Goal: Task Accomplishment & Management: Use online tool/utility

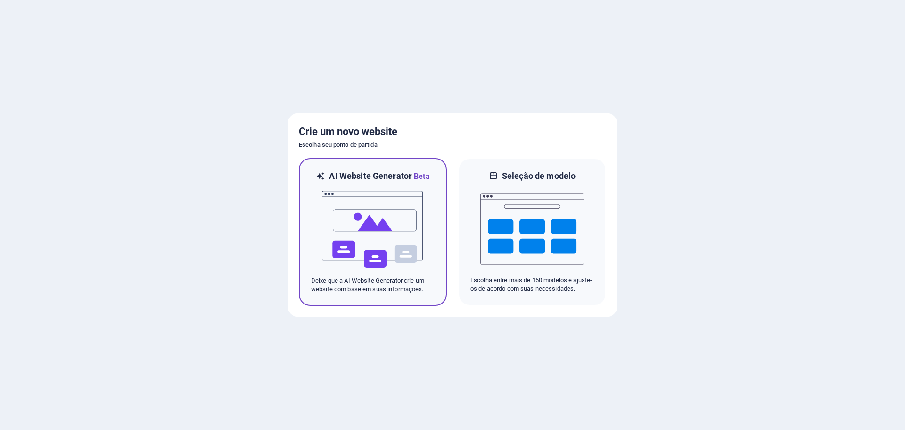
click at [340, 218] on img at bounding box center [373, 229] width 104 height 94
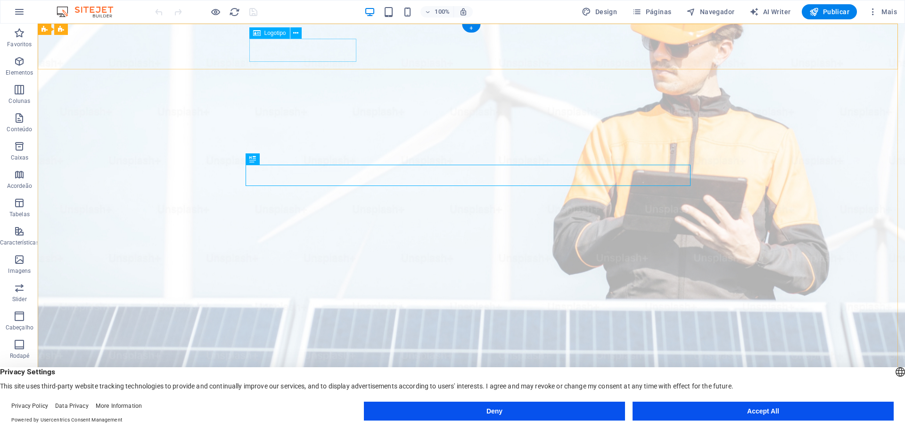
click at [308, 390] on div "[DOMAIN_NAME]" at bounding box center [472, 401] width 438 height 23
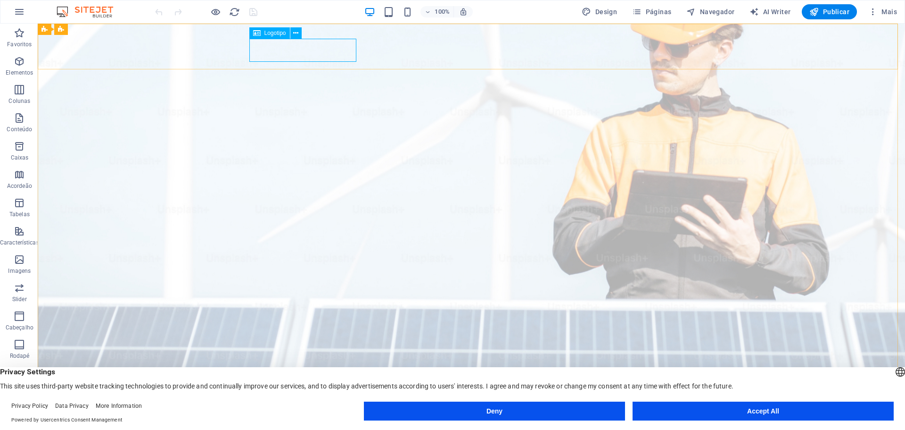
click at [255, 33] on icon at bounding box center [257, 32] width 8 height 11
click at [293, 29] on button at bounding box center [295, 32] width 11 height 11
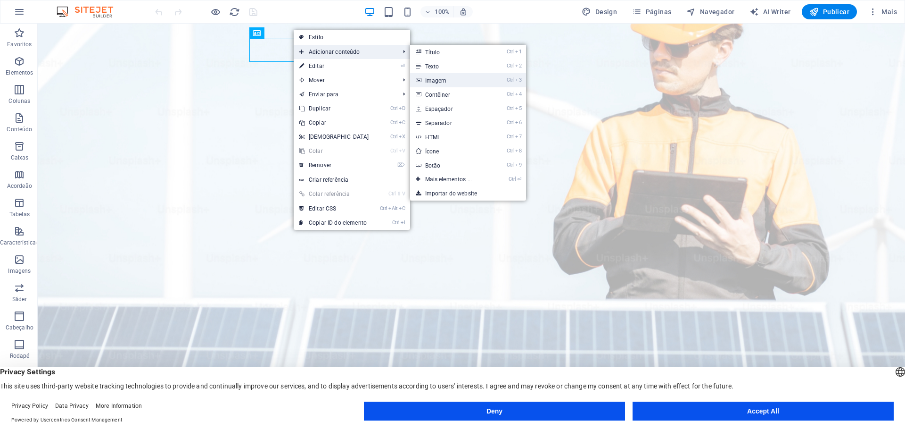
drag, startPoint x: 223, startPoint y: 53, endPoint x: 427, endPoint y: 76, distance: 206.0
click at [427, 76] on link "Ctrl 3 Imagem" at bounding box center [450, 80] width 81 height 14
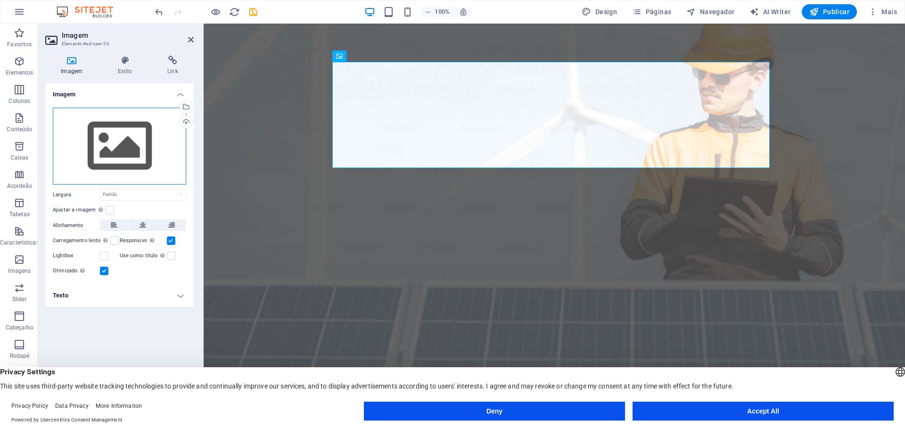
click at [116, 156] on div "Arraste os arquivos aqui, clique para escolher os arquivos ou selecione os arqu…" at bounding box center [119, 145] width 133 height 77
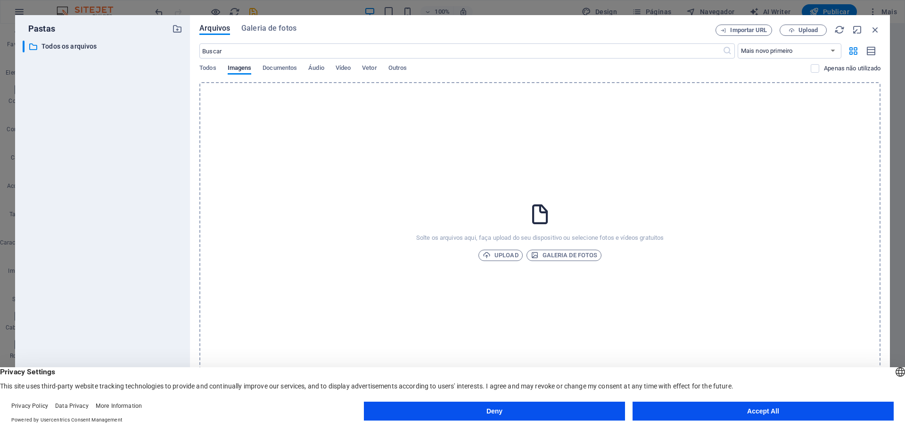
click at [501, 261] on div "Solte os arquivos aqui, faça upload do seu dispositivo ou selecione fotos e víd…" at bounding box center [539, 231] width 681 height 298
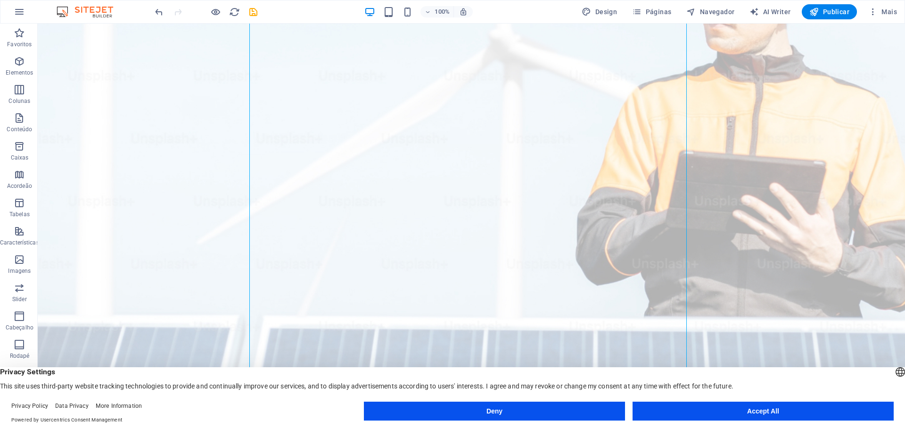
scroll to position [189, 0]
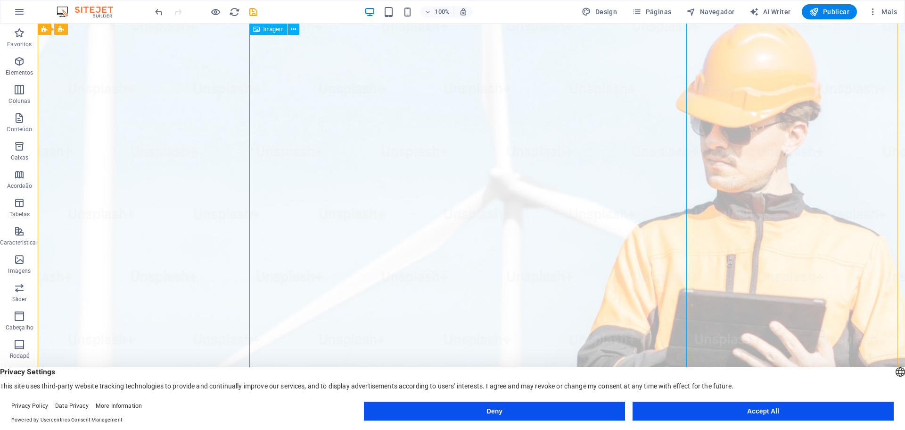
scroll to position [0, 0]
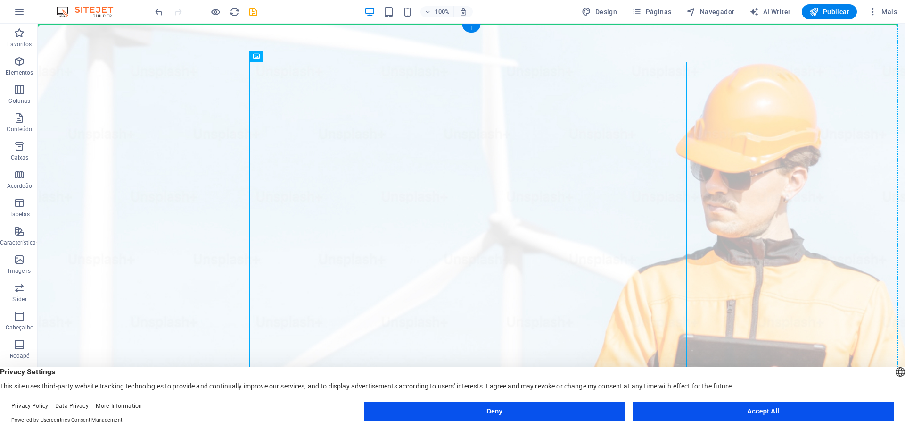
drag, startPoint x: 299, startPoint y: 81, endPoint x: 153, endPoint y: 50, distance: 149.4
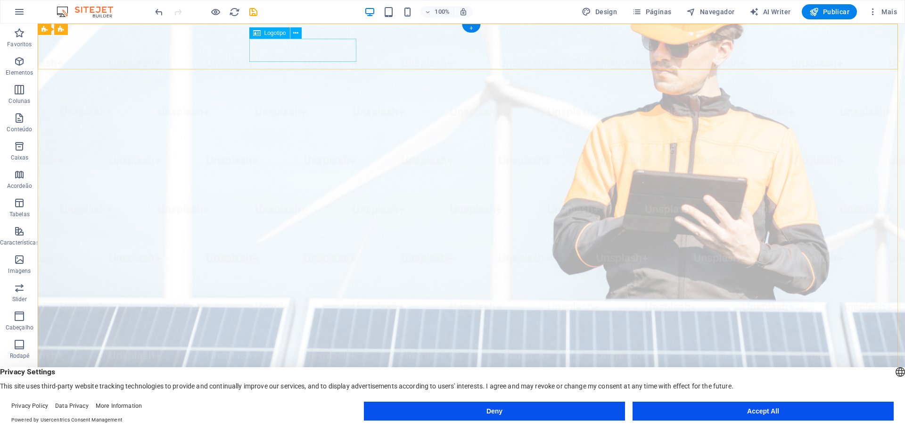
click at [267, 390] on div "[DOMAIN_NAME]" at bounding box center [472, 401] width 438 height 23
click at [274, 33] on span "Logotipo" at bounding box center [276, 33] width 22 height 6
click at [280, 390] on div "[DOMAIN_NAME]" at bounding box center [472, 401] width 438 height 23
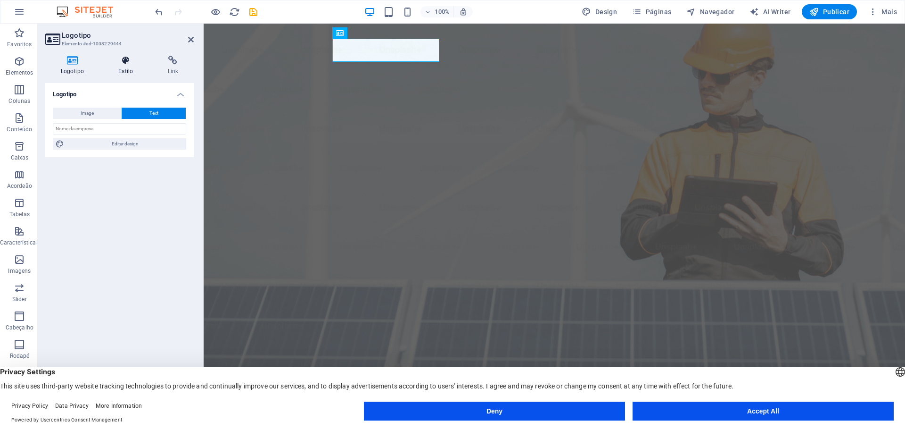
click at [130, 58] on icon at bounding box center [125, 60] width 45 height 9
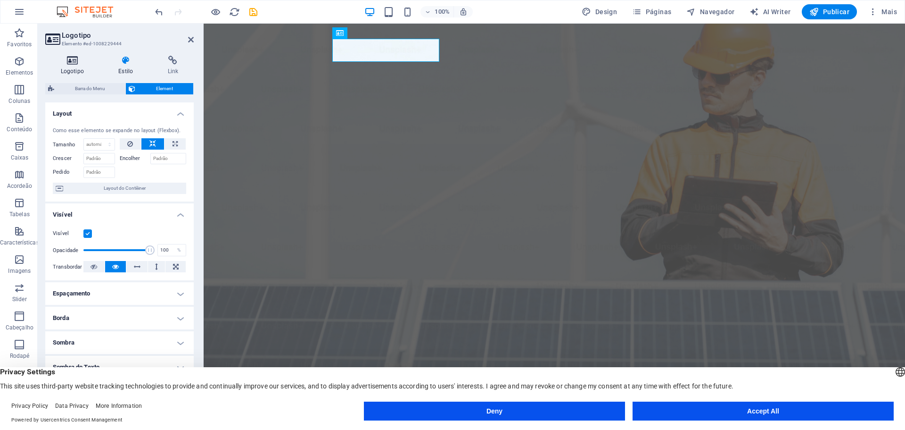
click at [79, 66] on h4 "Logotipo" at bounding box center [74, 66] width 58 height 20
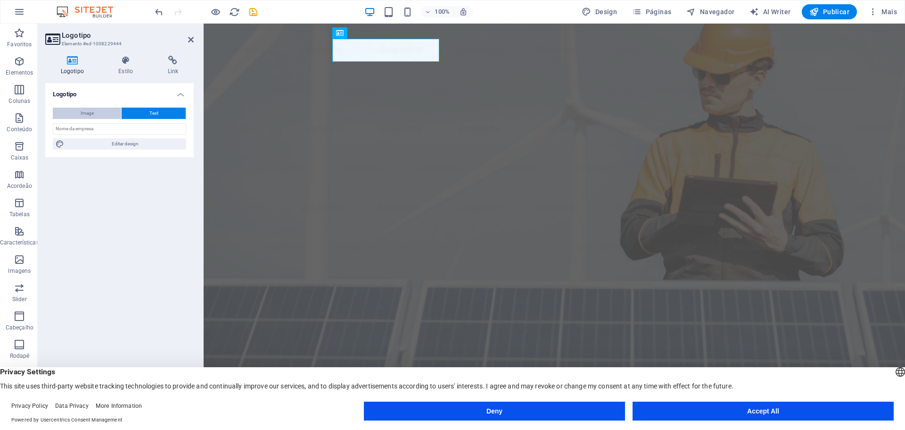
click at [74, 111] on button "Image" at bounding box center [87, 112] width 68 height 11
select select "DISABLED_OPTION_VALUE"
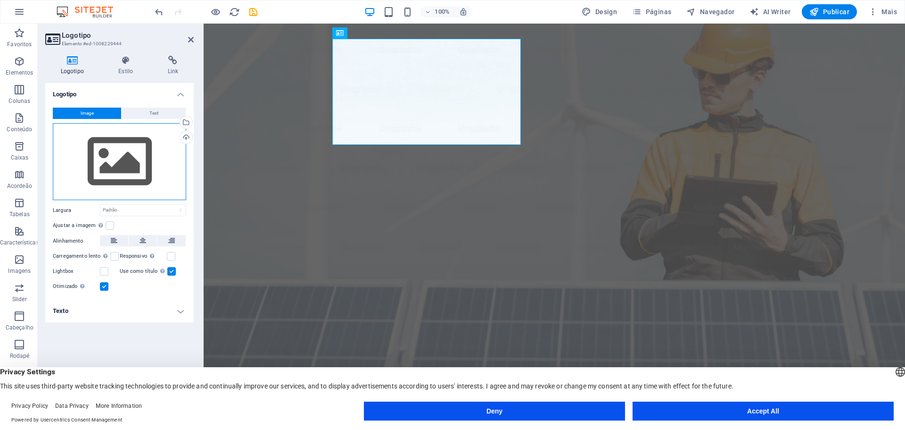
click at [115, 166] on div "Arraste os arquivos aqui, clique para escolher os arquivos ou selecione os arqu…" at bounding box center [119, 161] width 133 height 77
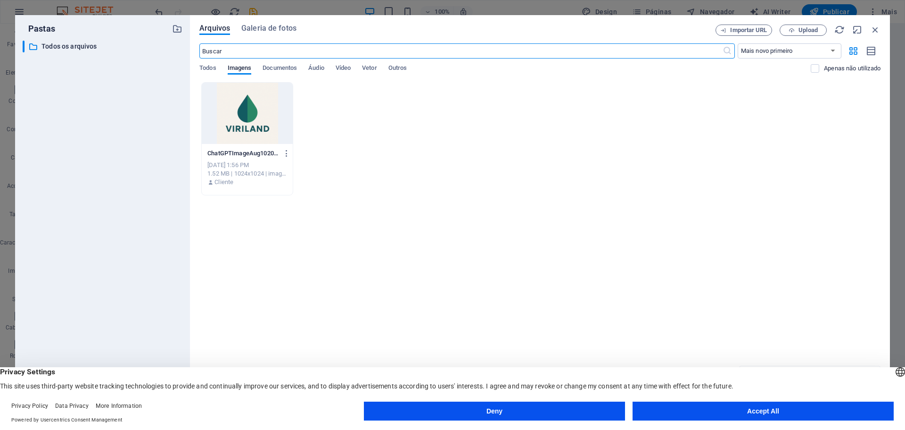
click at [216, 123] on div at bounding box center [247, 113] width 91 height 61
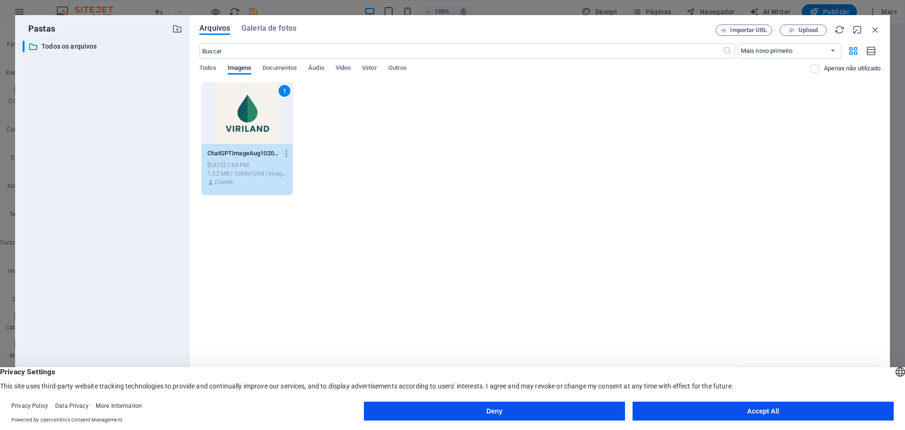
click at [252, 116] on div "1" at bounding box center [247, 113] width 91 height 61
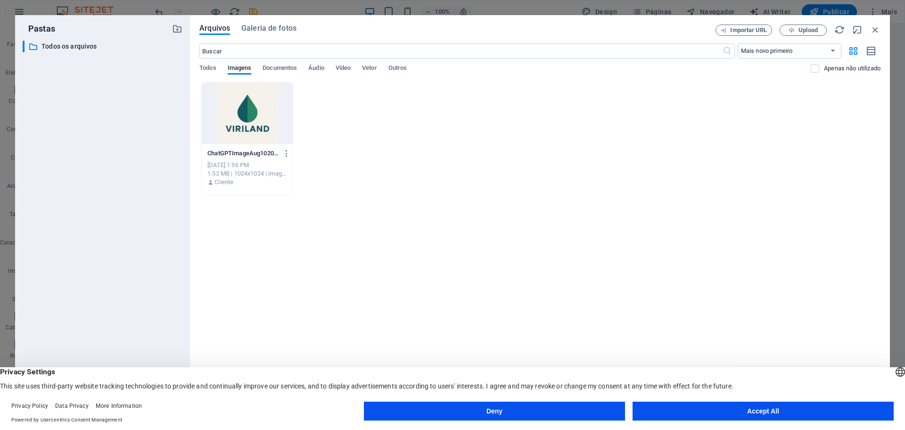
click at [252, 116] on div at bounding box center [247, 113] width 91 height 61
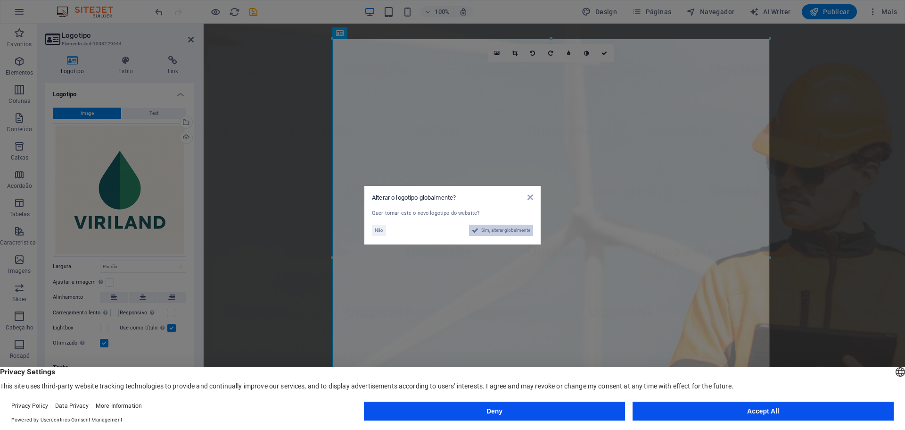
click at [481, 231] on span "Sim, alterar globalmente" at bounding box center [505, 229] width 49 height 11
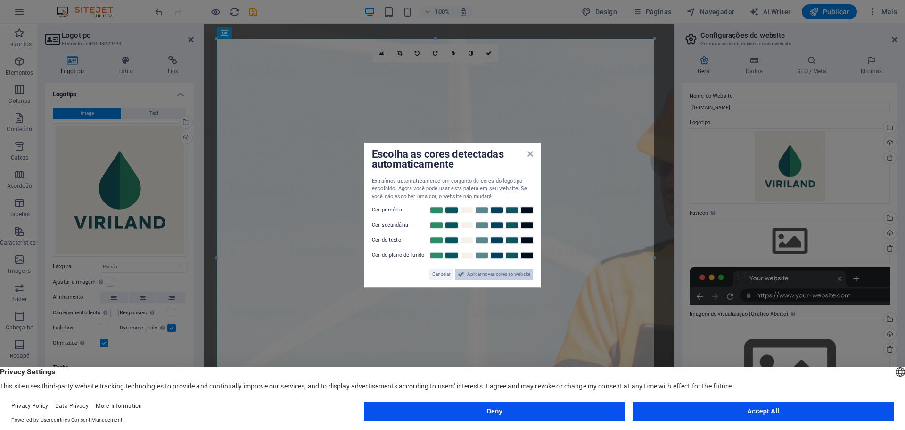
click at [472, 275] on span "Aplicar novas cores ao website" at bounding box center [498, 273] width 63 height 11
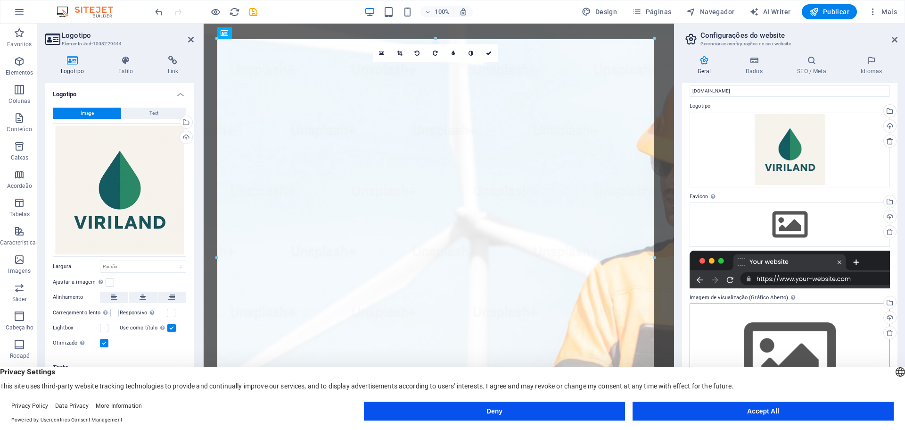
scroll to position [28, 0]
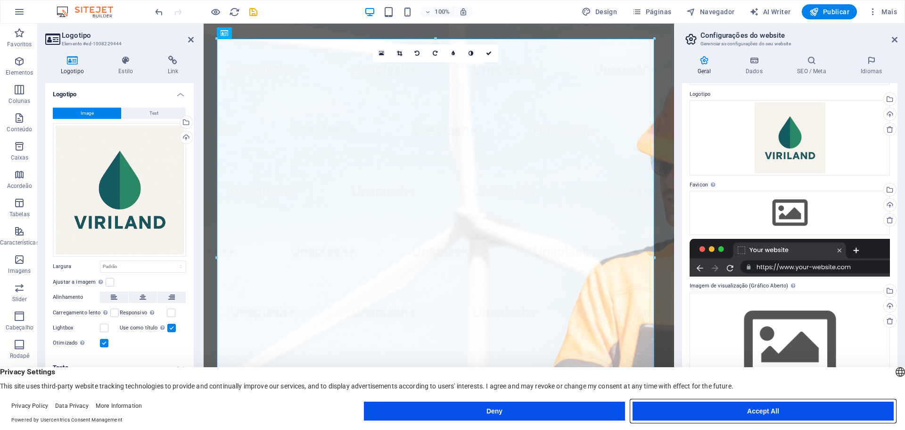
click at [835, 409] on button "Accept All" at bounding box center [763, 410] width 261 height 19
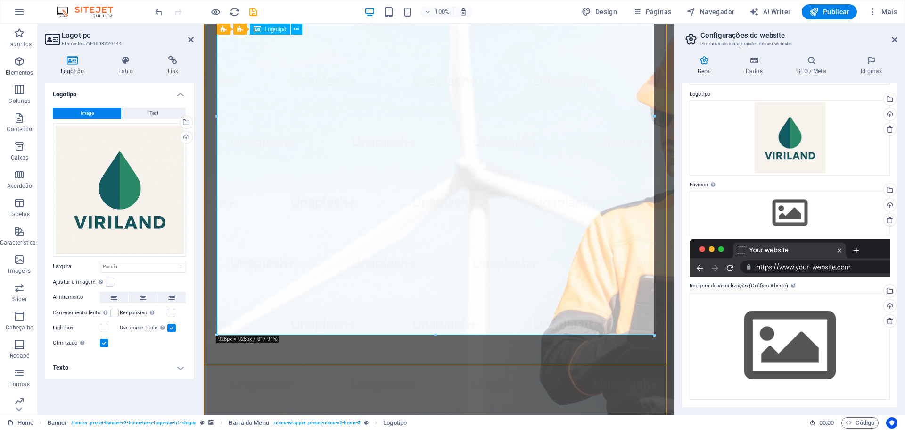
scroll to position [0, 0]
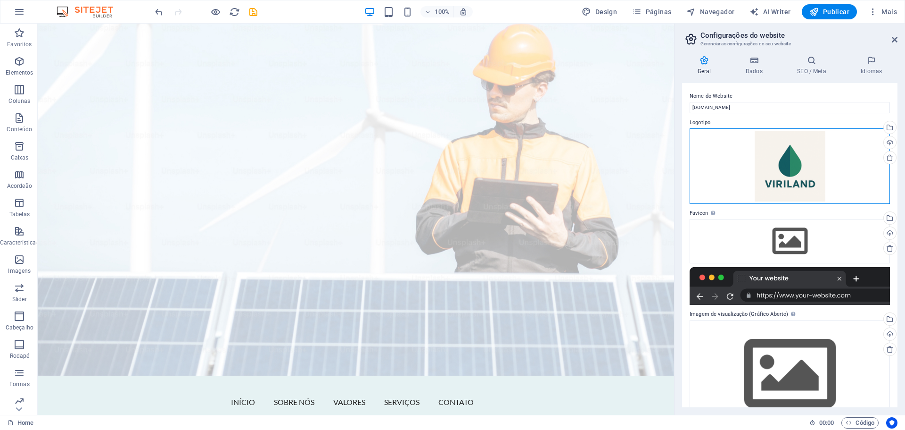
click at [790, 165] on div "Arraste os arquivos aqui, clique para escolher os arquivos ou selecione os arqu…" at bounding box center [790, 165] width 200 height 75
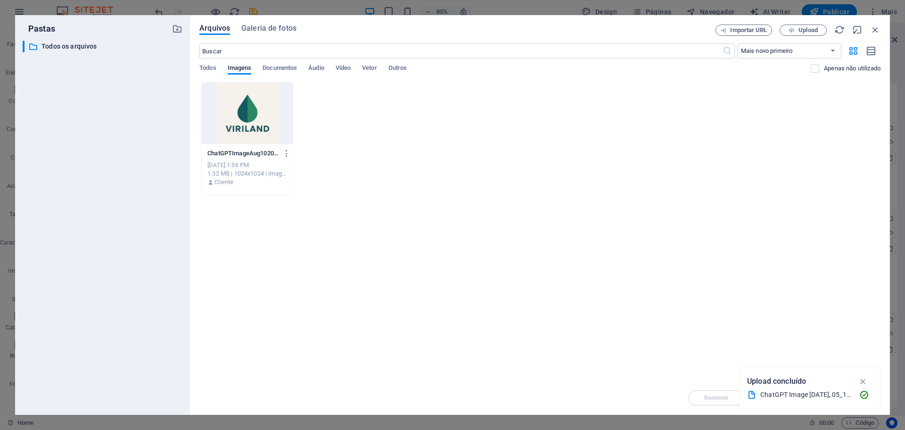
click at [262, 108] on div at bounding box center [247, 113] width 91 height 61
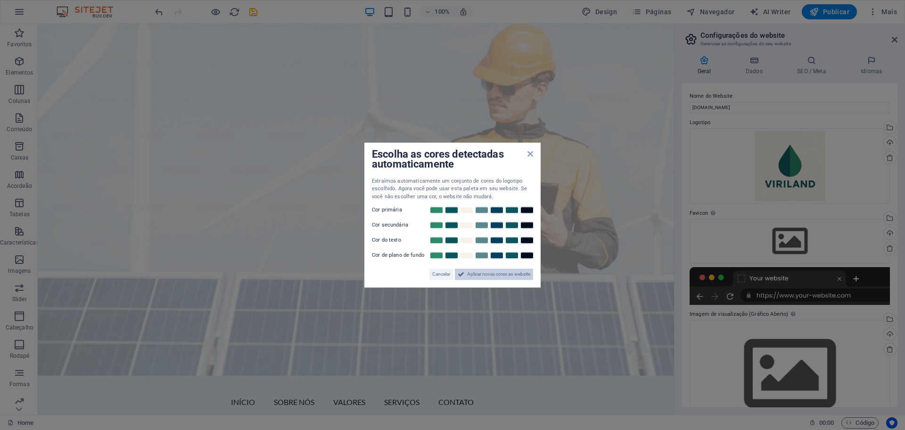
click at [505, 277] on span "Aplicar novas cores ao website" at bounding box center [498, 273] width 63 height 11
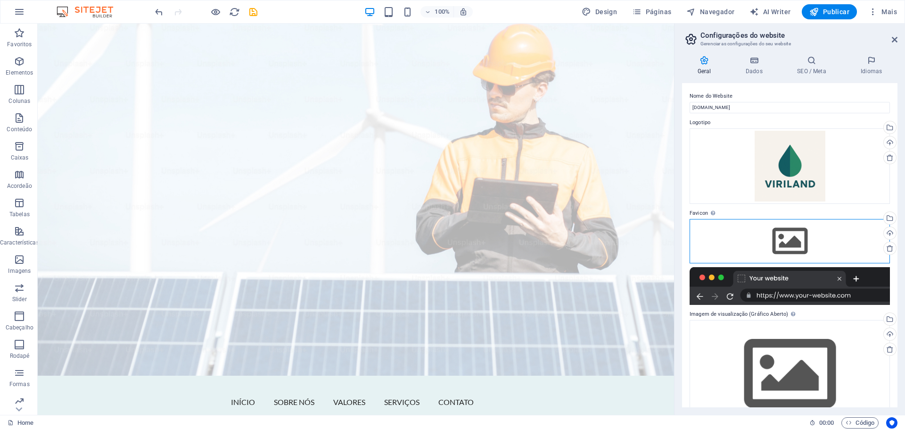
click at [767, 237] on div "Arraste os arquivos aqui, clique para escolher os arquivos ou selecione os arqu…" at bounding box center [790, 241] width 200 height 44
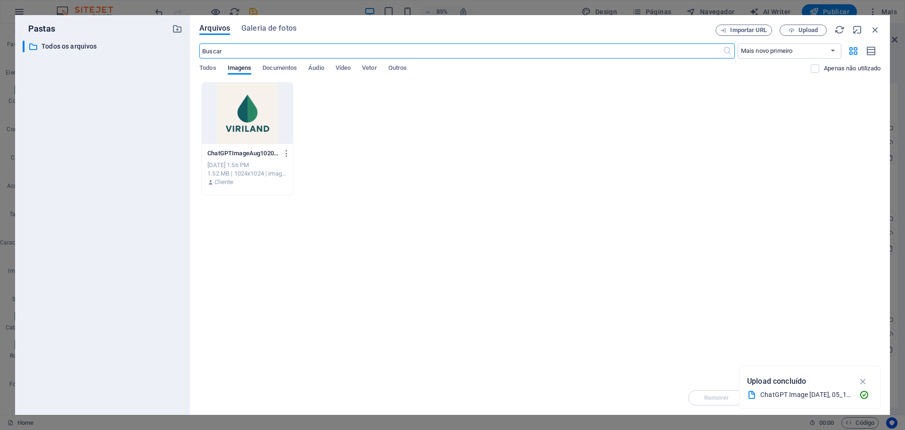
click at [248, 117] on div at bounding box center [247, 113] width 91 height 61
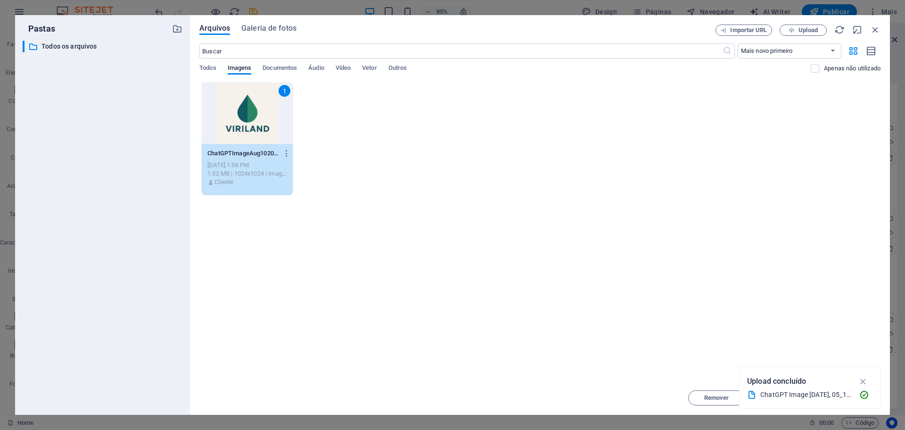
click at [248, 116] on div "1" at bounding box center [247, 113] width 91 height 61
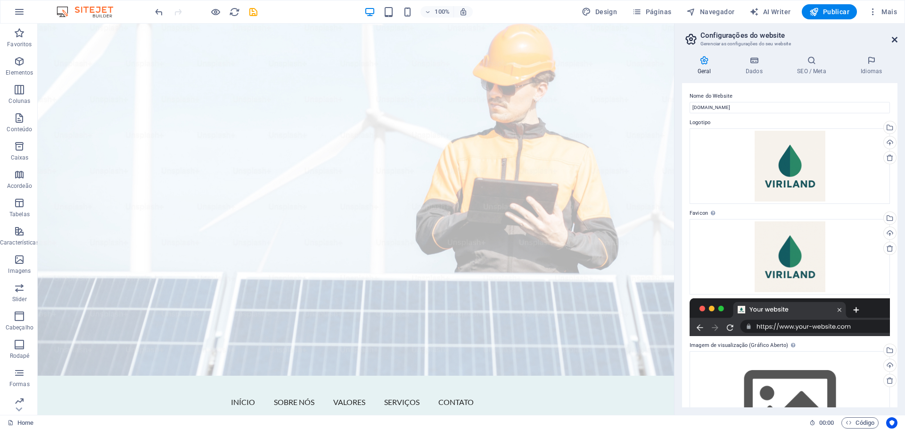
click at [892, 38] on icon at bounding box center [895, 40] width 6 height 8
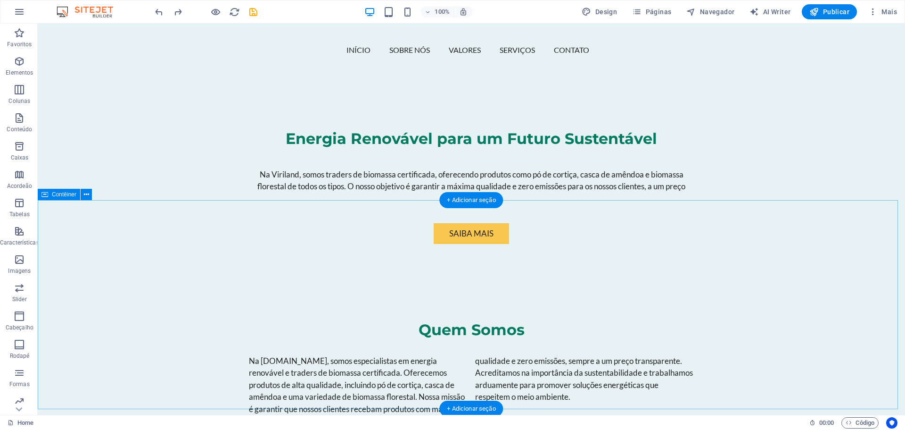
scroll to position [189, 0]
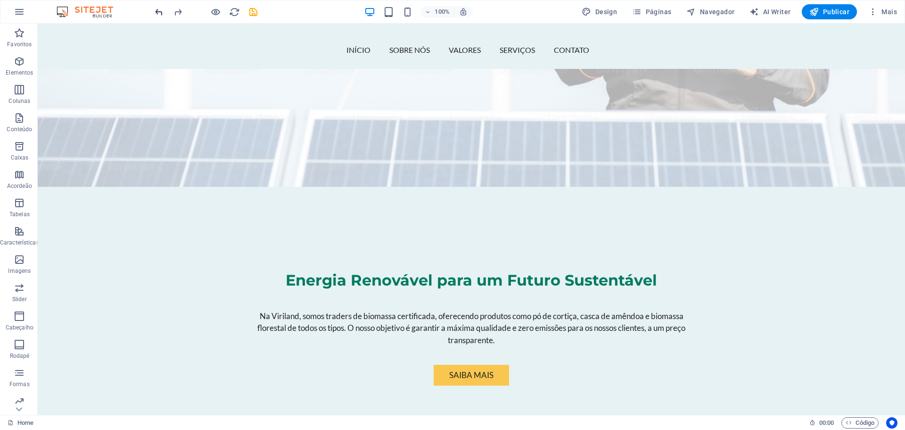
click at [157, 13] on icon "undo" at bounding box center [159, 12] width 11 height 11
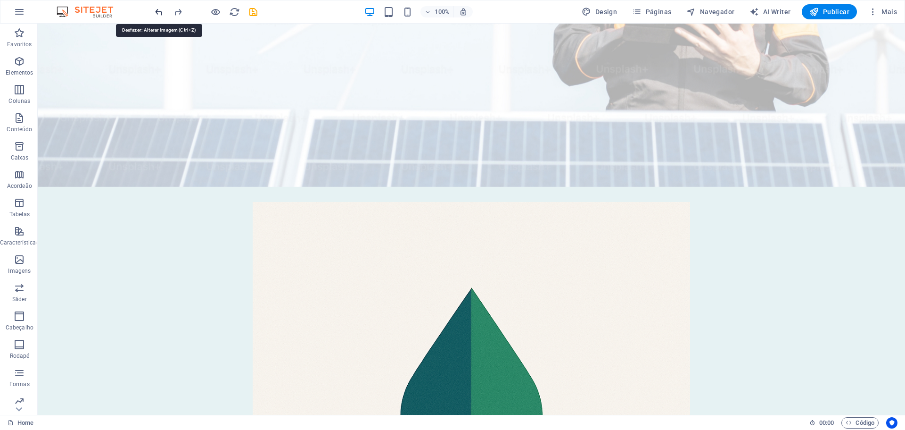
click at [157, 13] on icon "undo" at bounding box center [159, 12] width 11 height 11
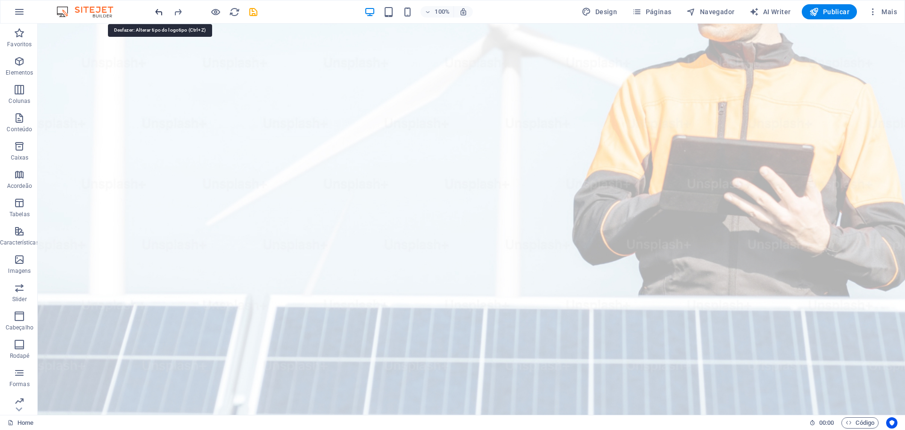
click at [157, 13] on icon "undo" at bounding box center [159, 12] width 11 height 11
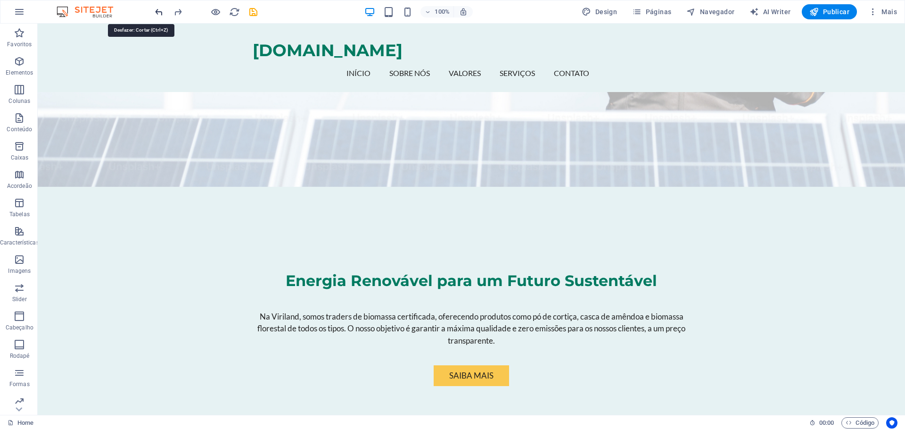
scroll to position [0, 0]
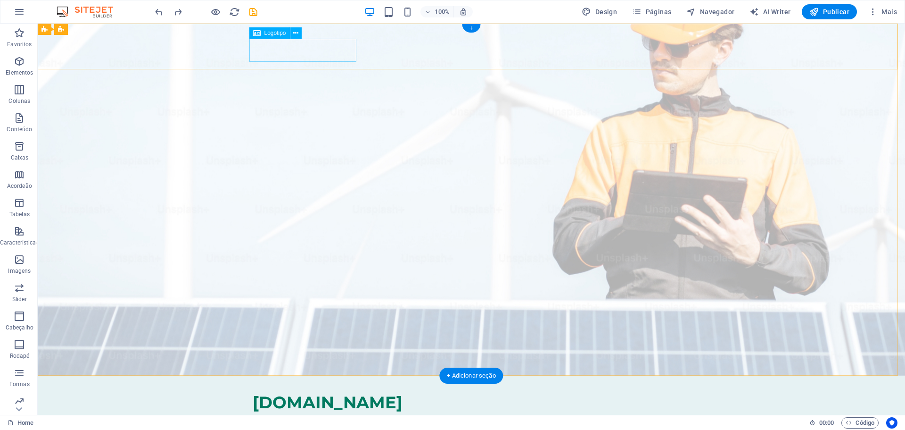
click at [287, 390] on div "[DOMAIN_NAME]" at bounding box center [472, 401] width 438 height 23
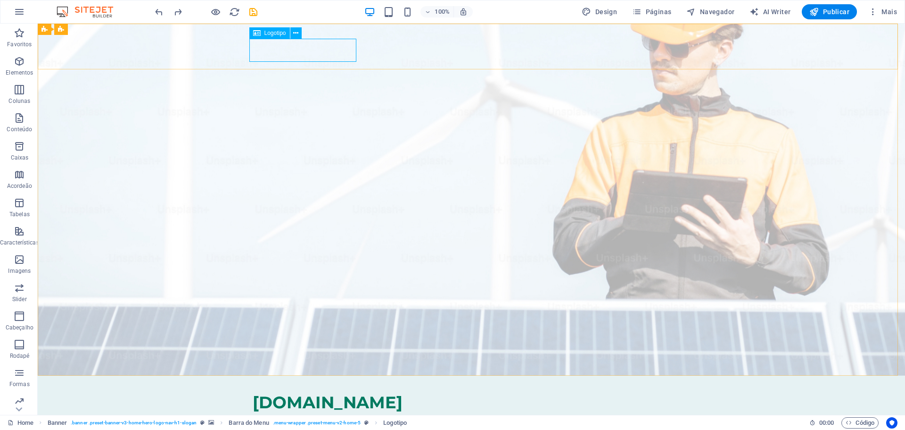
click at [265, 34] on span "Logotipo" at bounding box center [276, 33] width 22 height 6
click at [284, 390] on div "[DOMAIN_NAME]" at bounding box center [472, 401] width 438 height 23
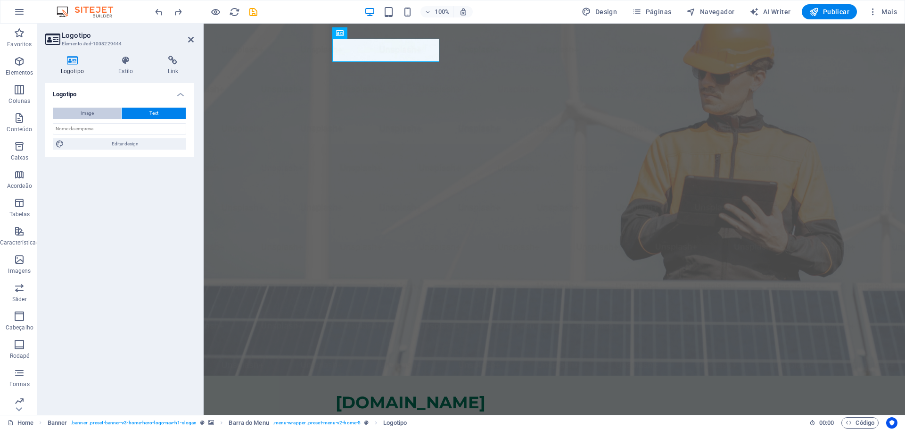
click at [92, 113] on span "Image" at bounding box center [87, 112] width 13 height 11
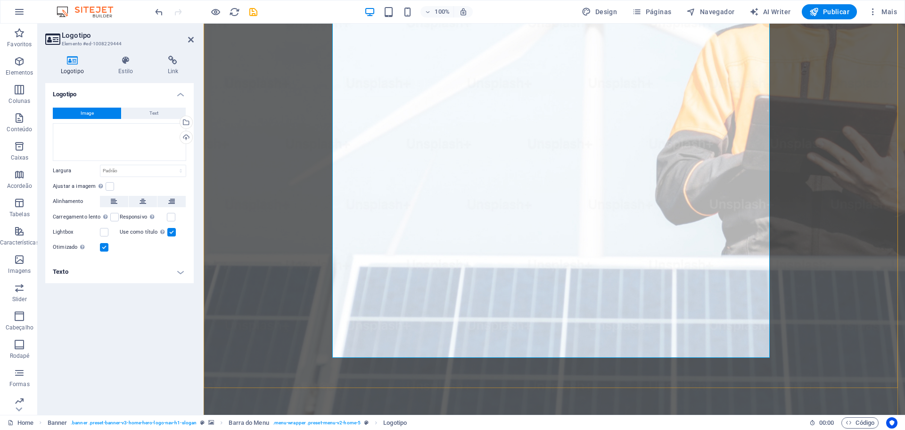
scroll to position [236, 0]
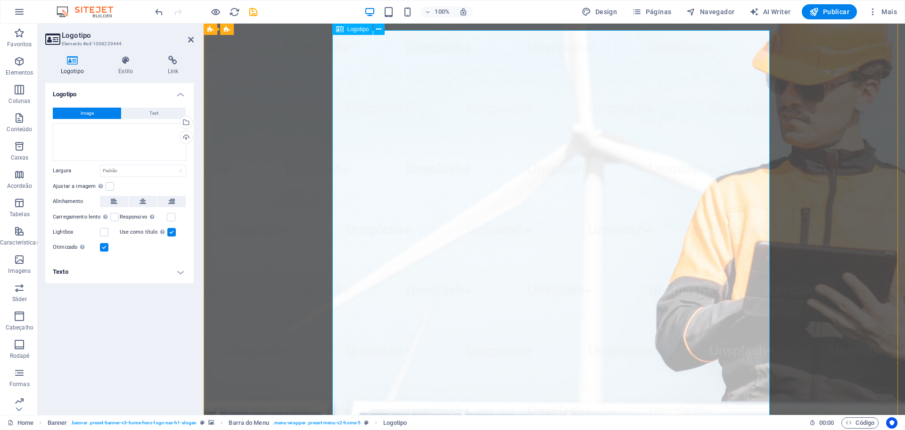
scroll to position [0, 0]
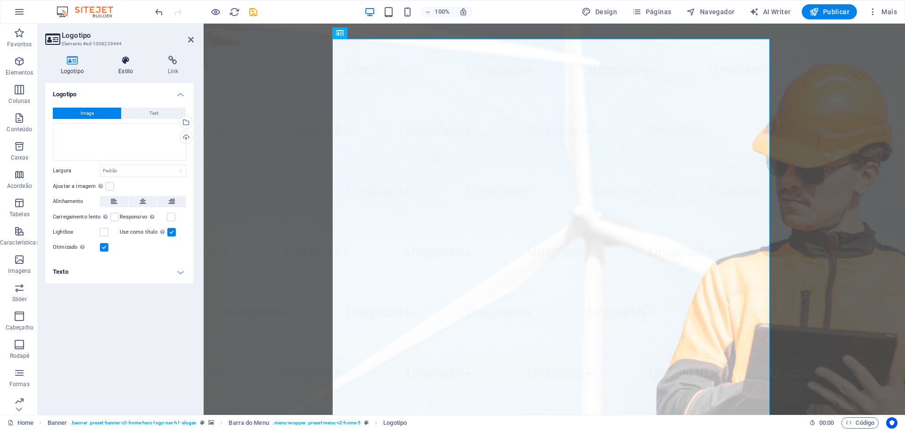
click at [134, 66] on h4 "Estilo" at bounding box center [127, 66] width 49 height 20
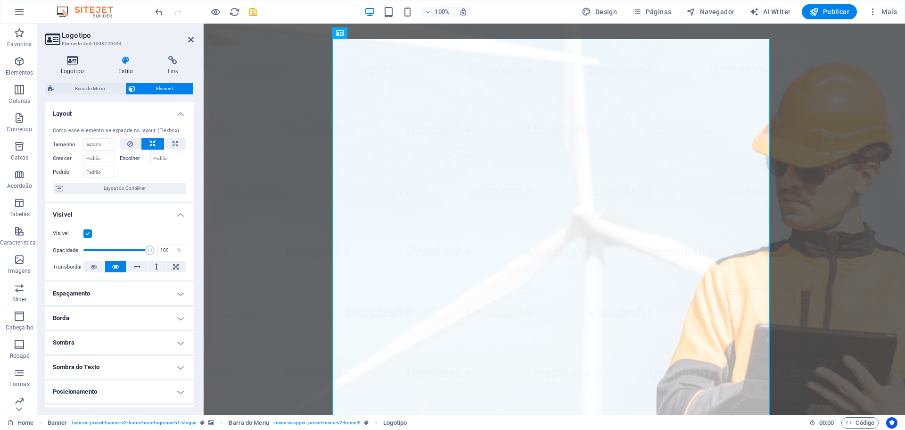
click at [73, 67] on h4 "Logotipo" at bounding box center [74, 66] width 58 height 20
